Goal: Transaction & Acquisition: Purchase product/service

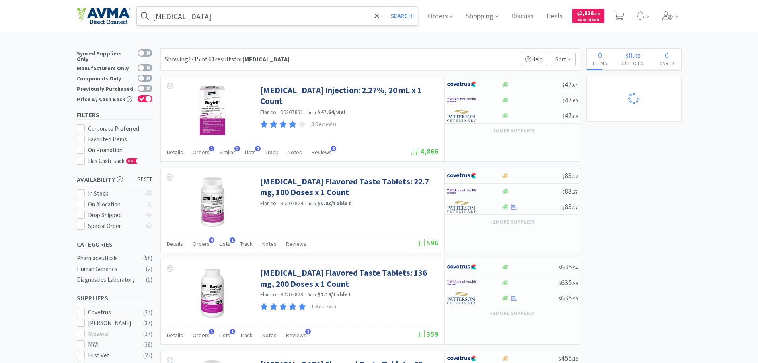
select select "1"
click at [173, 11] on input "[MEDICAL_DATA]" at bounding box center [277, 16] width 281 height 18
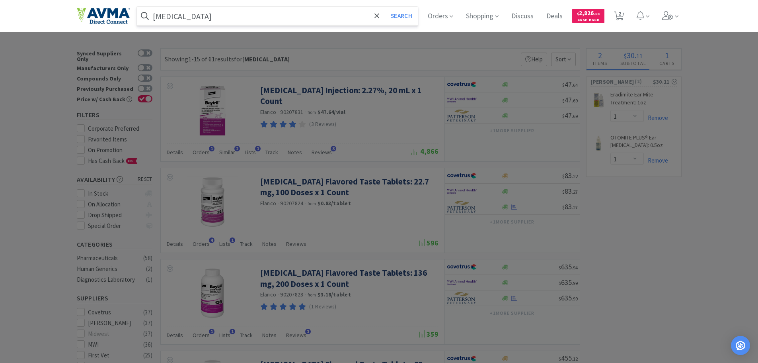
paste input "071392"
type input "071392"
select select "1"
select select "2"
select select "1"
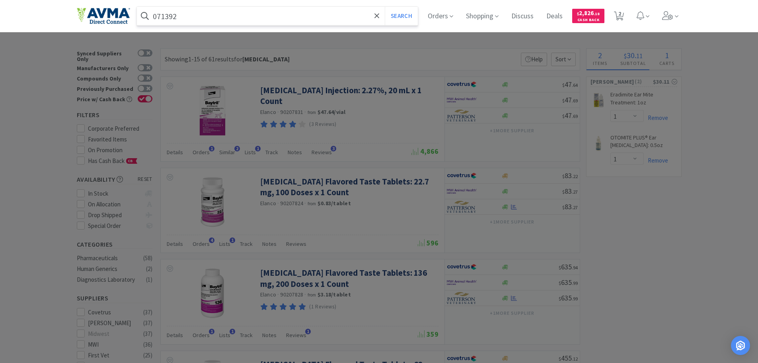
select select "1"
select select "2"
select select "1"
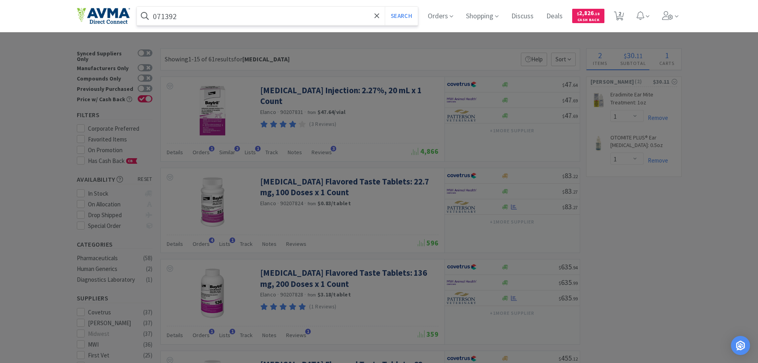
select select "1"
type input "071392"
click at [385, 7] on button "Search" at bounding box center [401, 16] width 33 height 18
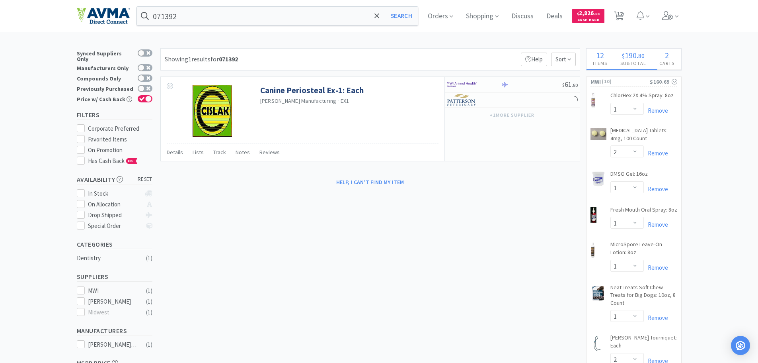
select select "1"
select select "2"
select select "1"
select select "25"
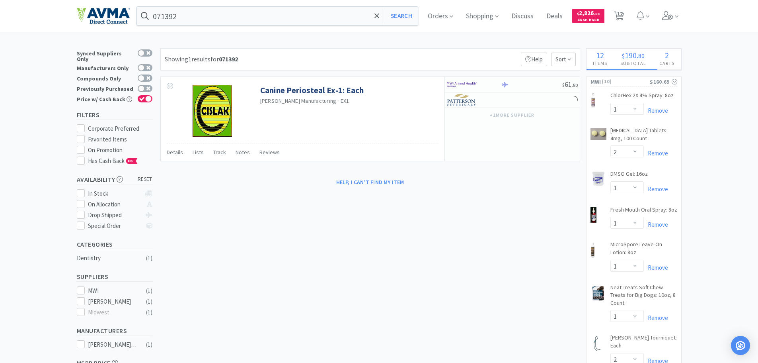
select select "1"
select select "6"
select select "2"
select select "1"
